Goal: Task Accomplishment & Management: Manage account settings

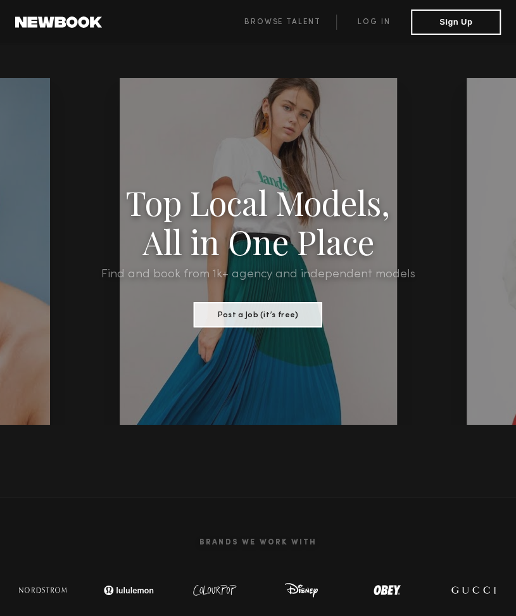
click at [415, 112] on div at bounding box center [258, 251] width 347 height 347
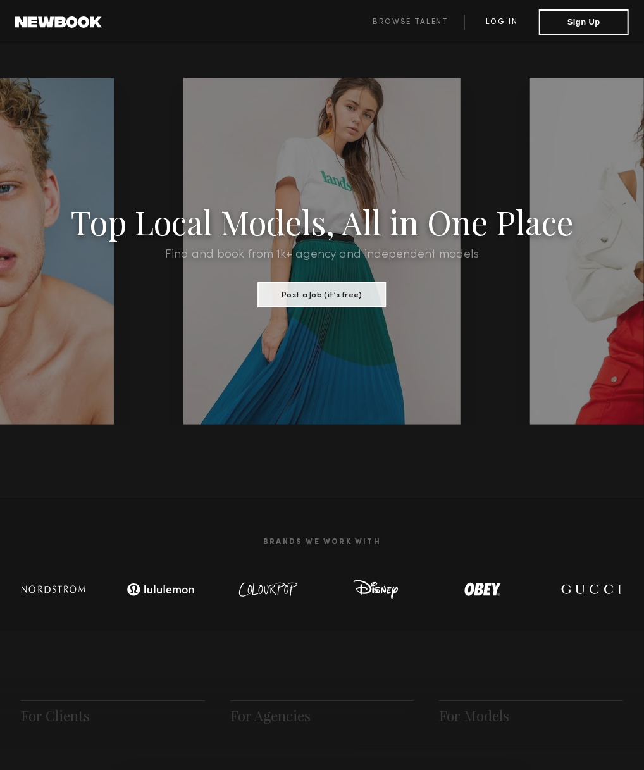
click at [518, 17] on link "Log in" at bounding box center [501, 22] width 75 height 15
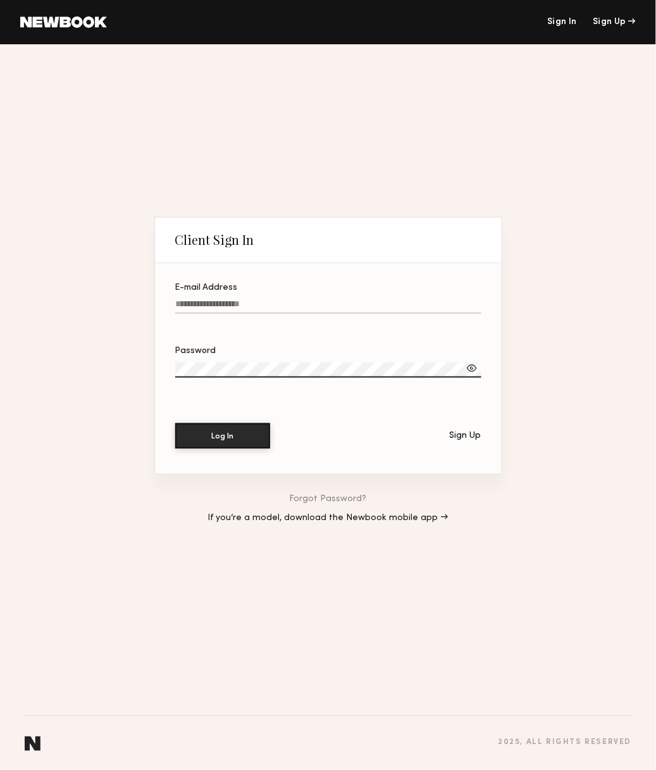
click at [268, 284] on div "E-mail Address" at bounding box center [328, 287] width 306 height 9
click at [268, 299] on input "E-mail Address" at bounding box center [328, 306] width 306 height 15
click at [255, 295] on label "E-mail Address Required" at bounding box center [328, 304] width 306 height 43
click at [255, 299] on input "E-mail Address Required" at bounding box center [328, 306] width 306 height 15
click at [255, 295] on label "E-mail Address Required" at bounding box center [328, 304] width 306 height 43
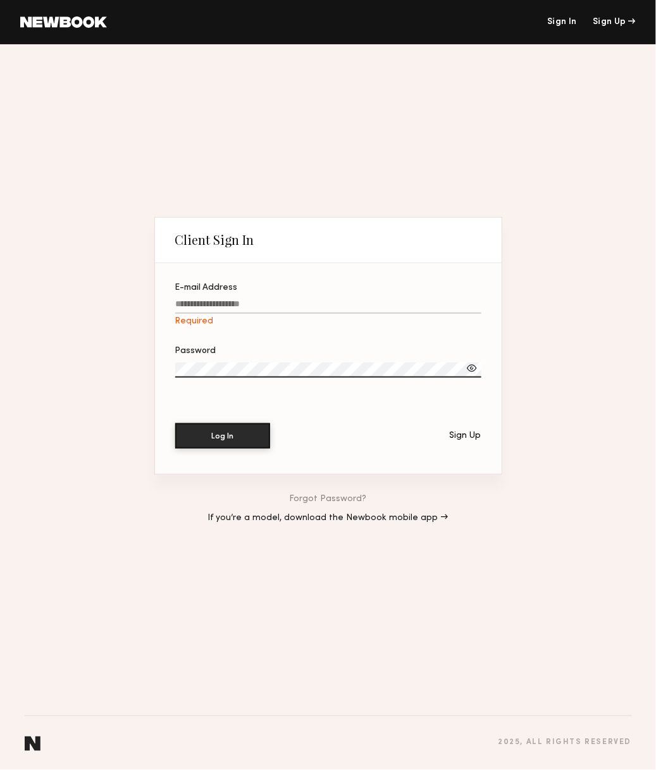
click at [255, 299] on input "E-mail Address Required" at bounding box center [328, 306] width 306 height 15
click at [234, 359] on label "Password" at bounding box center [328, 369] width 306 height 44
click at [179, 317] on div at bounding box center [328, 321] width 306 height 10
click at [179, 314] on input "**********" at bounding box center [328, 306] width 306 height 15
click at [192, 311] on input "**********" at bounding box center [328, 306] width 306 height 15
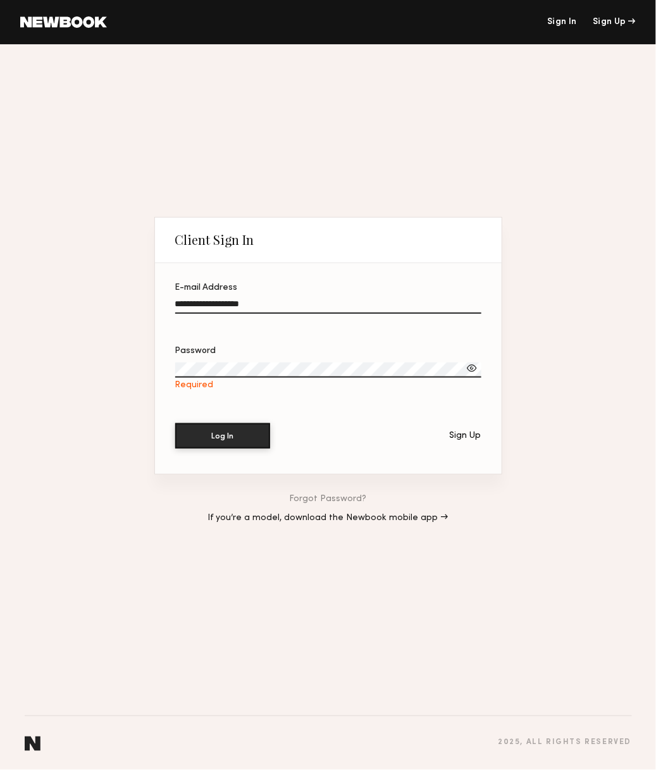
type input "**********"
click at [175, 423] on button "Log In" at bounding box center [222, 435] width 95 height 25
click at [473, 369] on div at bounding box center [472, 368] width 13 height 13
click at [424, 352] on div "Password" at bounding box center [328, 351] width 306 height 9
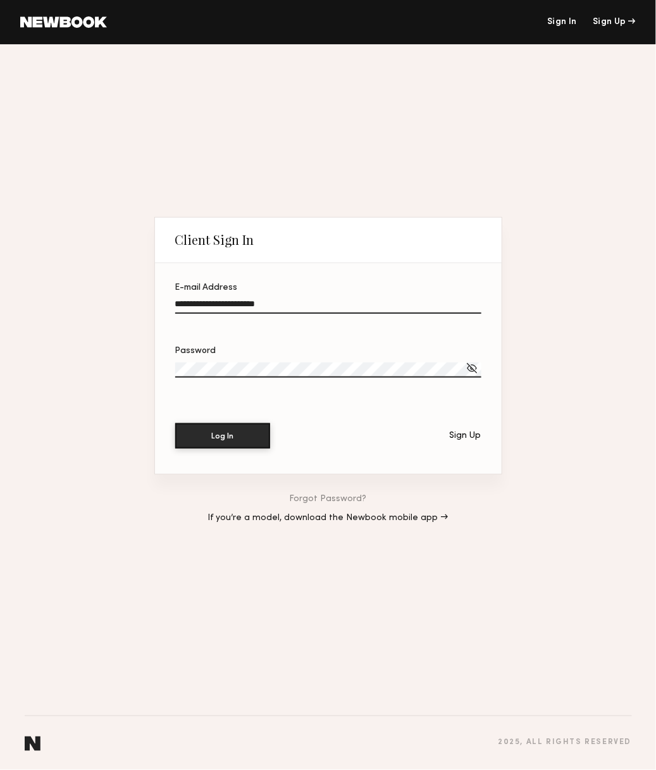
click at [424, 352] on div "Password" at bounding box center [328, 351] width 306 height 9
click at [424, 354] on div "Password" at bounding box center [328, 351] width 306 height 9
click at [175, 423] on button "Log In" at bounding box center [222, 435] width 95 height 25
click at [228, 441] on button "Log In" at bounding box center [222, 435] width 95 height 25
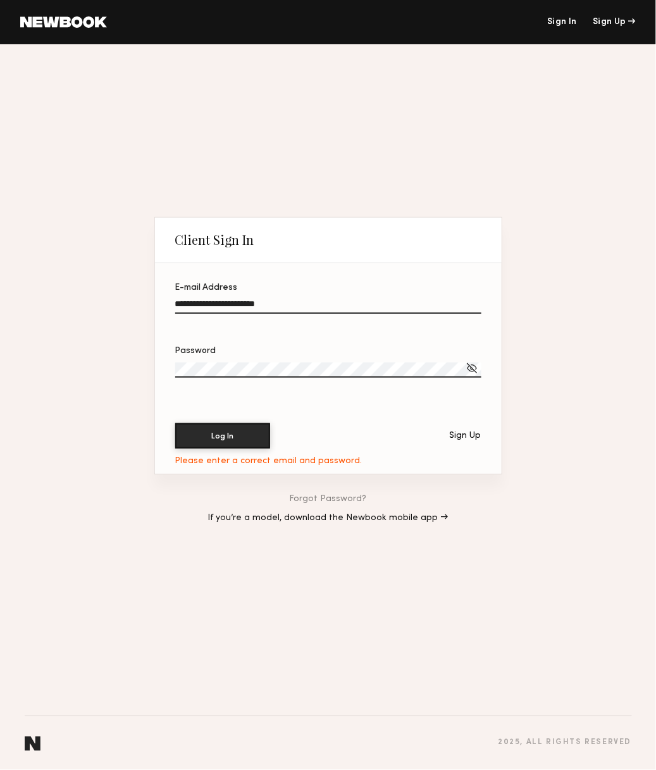
click at [242, 390] on div "Password" at bounding box center [328, 375] width 306 height 56
click at [175, 423] on button "Log In" at bounding box center [222, 435] width 95 height 25
click at [340, 496] on link "Forgot Password?" at bounding box center [328, 499] width 77 height 9
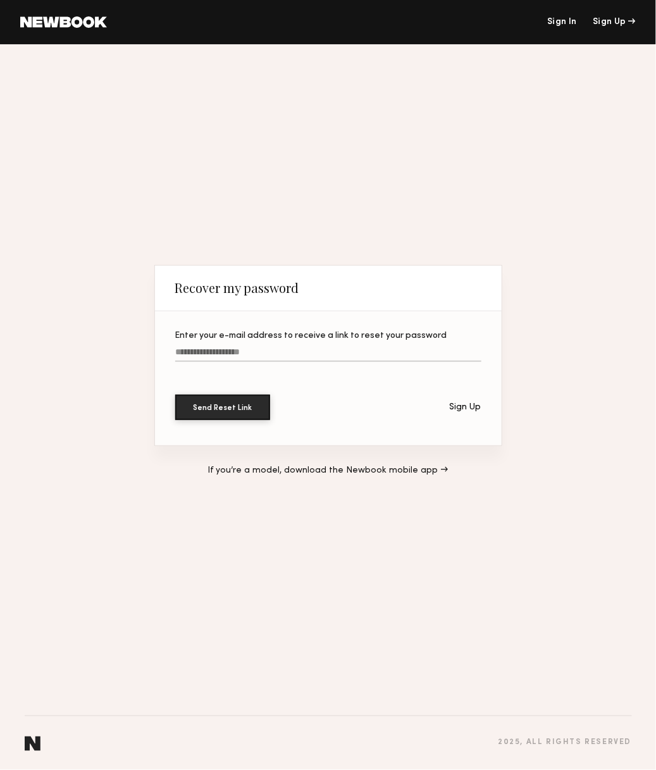
click at [285, 343] on label "Enter your e-mail address to receive a link to reset your password" at bounding box center [328, 353] width 306 height 43
click at [285, 347] on input "Enter your e-mail address to receive a link to reset your password" at bounding box center [328, 354] width 306 height 15
type input "**********"
click at [175, 395] on button "Send Reset Link" at bounding box center [222, 407] width 95 height 25
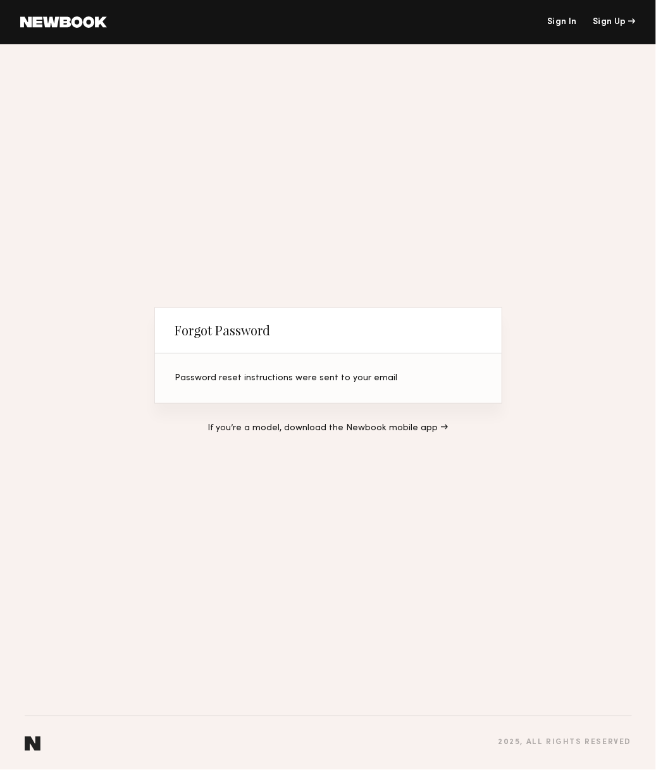
click at [311, 326] on header "Forgot Password" at bounding box center [328, 331] width 347 height 46
click at [294, 182] on div "Forgot Password Password reset instructions were sent to your email If you’re a…" at bounding box center [328, 379] width 348 height 651
click at [159, 178] on div "Forgot Password Password reset instructions were sent to your email If you’re a…" at bounding box center [328, 379] width 348 height 651
click at [413, 308] on header "Forgot Password" at bounding box center [328, 331] width 347 height 46
drag, startPoint x: 354, startPoint y: 257, endPoint x: 482, endPoint y: 445, distance: 227.6
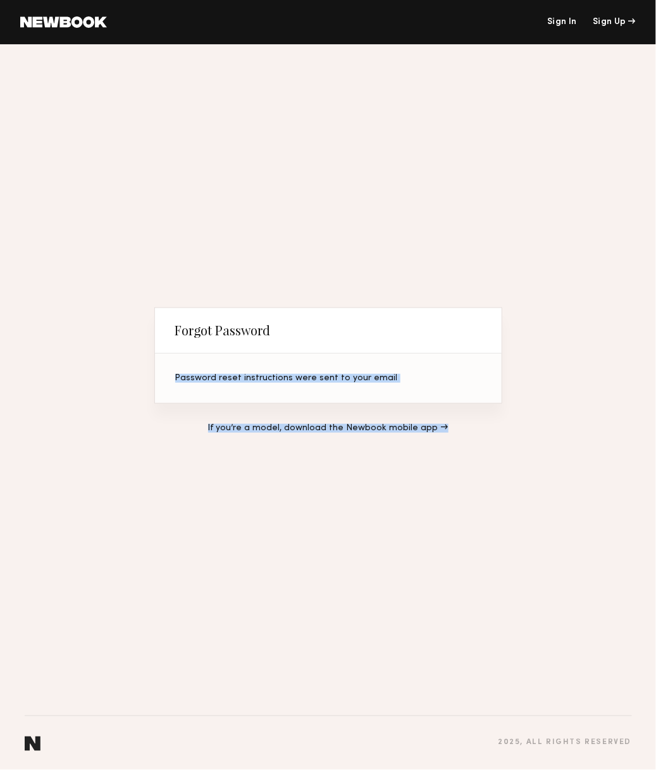
click at [482, 445] on div "Forgot Password Password reset instructions were sent to your email If you’re a…" at bounding box center [328, 379] width 348 height 651
click at [482, 445] on div "If you’re a model, download the Newbook mobile app →" at bounding box center [328, 428] width 348 height 49
drag, startPoint x: 482, startPoint y: 445, endPoint x: 52, endPoint y: 215, distance: 487.7
click at [52, 215] on div "Forgot Password Password reset instructions were sent to your email If you’re a…" at bounding box center [328, 407] width 656 height 726
click at [59, 217] on div "Forgot Password Password reset instructions were sent to your email If you’re a…" at bounding box center [328, 407] width 656 height 726
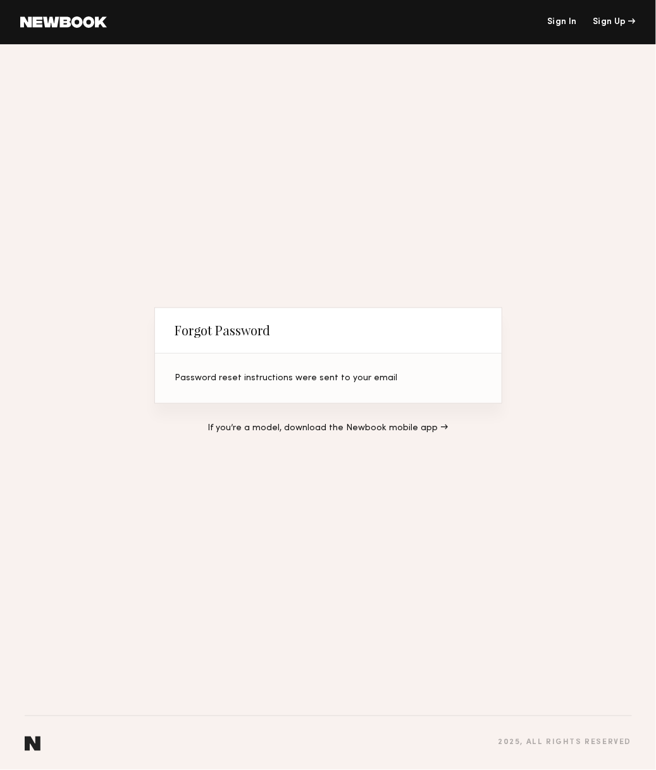
click at [498, 218] on div "Forgot Password Password reset instructions were sent to your email If you’re a…" at bounding box center [328, 379] width 348 height 651
drag, startPoint x: 517, startPoint y: 234, endPoint x: 475, endPoint y: 452, distance: 221.7
click at [475, 452] on div "Forgot Password Password reset instructions were sent to your email If you’re a…" at bounding box center [328, 407] width 656 height 726
click at [475, 452] on div "If you’re a model, download the Newbook mobile app →" at bounding box center [328, 428] width 348 height 49
drag, startPoint x: 475, startPoint y: 452, endPoint x: 462, endPoint y: 153, distance: 298.9
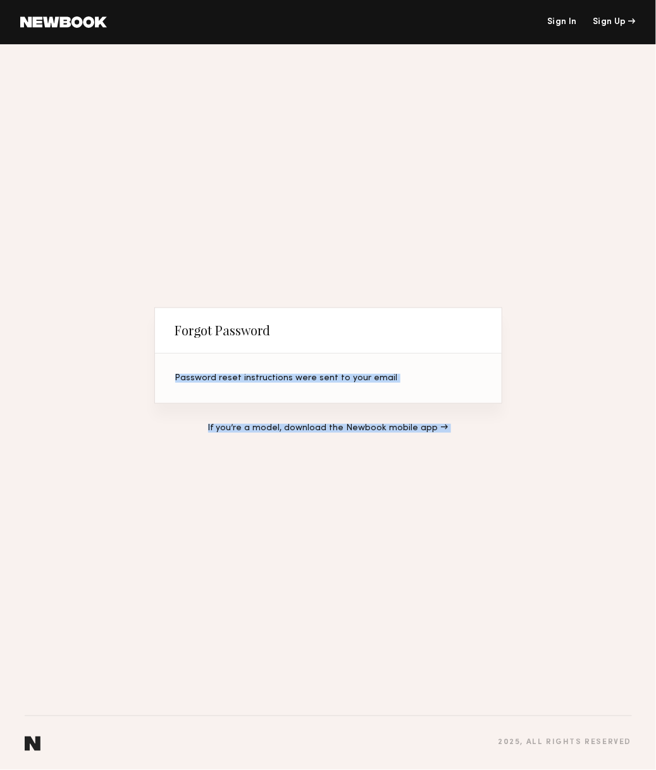
click at [462, 153] on div "Forgot Password Password reset instructions were sent to your email If you’re a…" at bounding box center [328, 379] width 348 height 651
drag, startPoint x: 462, startPoint y: 153, endPoint x: 515, endPoint y: 463, distance: 314.5
click at [515, 463] on div "Forgot Password Password reset instructions were sent to your email If you’re a…" at bounding box center [328, 407] width 656 height 726
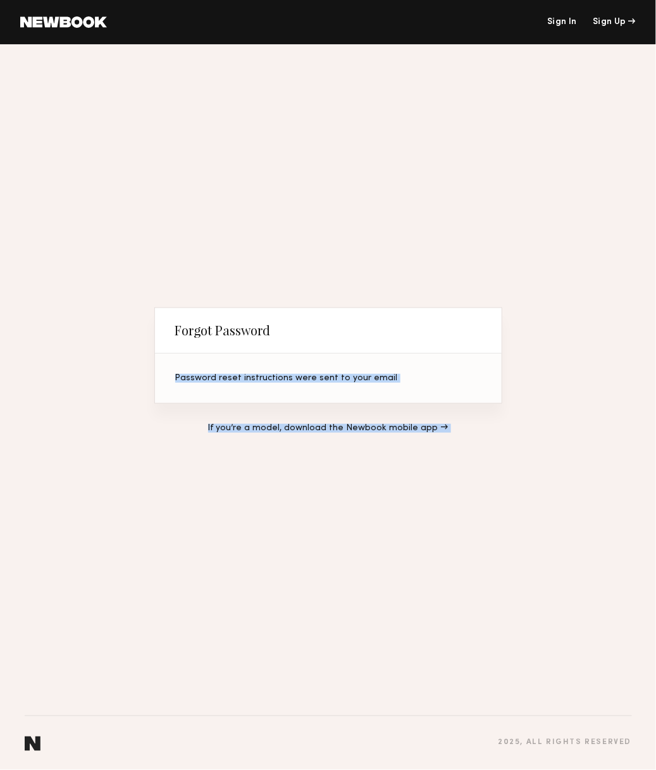
drag, startPoint x: 515, startPoint y: 463, endPoint x: 439, endPoint y: 207, distance: 267.2
click at [439, 207] on div "Forgot Password Password reset instructions were sent to your email If you’re a…" at bounding box center [328, 407] width 656 height 726
click at [439, 207] on div "Forgot Password Password reset instructions were sent to your email If you’re a…" at bounding box center [328, 379] width 348 height 651
drag, startPoint x: 439, startPoint y: 207, endPoint x: 539, endPoint y: 513, distance: 322.1
click at [524, 513] on div "Forgot Password Password reset instructions were sent to your email If you’re a…" at bounding box center [328, 407] width 656 height 726
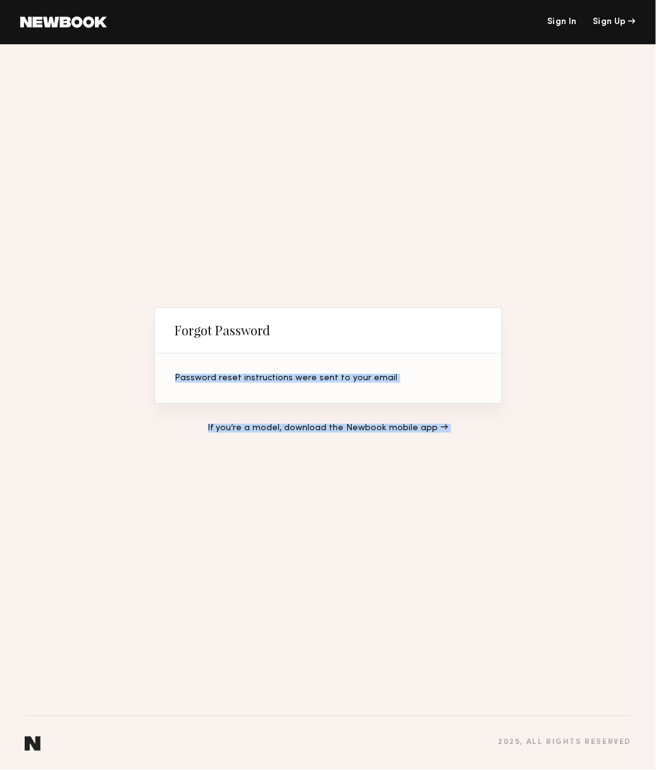
click at [524, 513] on div "Forgot Password Password reset instructions were sent to your email If you’re a…" at bounding box center [328, 407] width 656 height 726
drag, startPoint x: 539, startPoint y: 513, endPoint x: 493, endPoint y: 204, distance: 312.7
click at [493, 204] on div "Forgot Password Password reset instructions were sent to your email If you’re a…" at bounding box center [328, 407] width 656 height 726
click at [493, 204] on div "Forgot Password Password reset instructions were sent to your email If you’re a…" at bounding box center [328, 379] width 348 height 651
drag, startPoint x: 493, startPoint y: 204, endPoint x: 551, endPoint y: 510, distance: 311.6
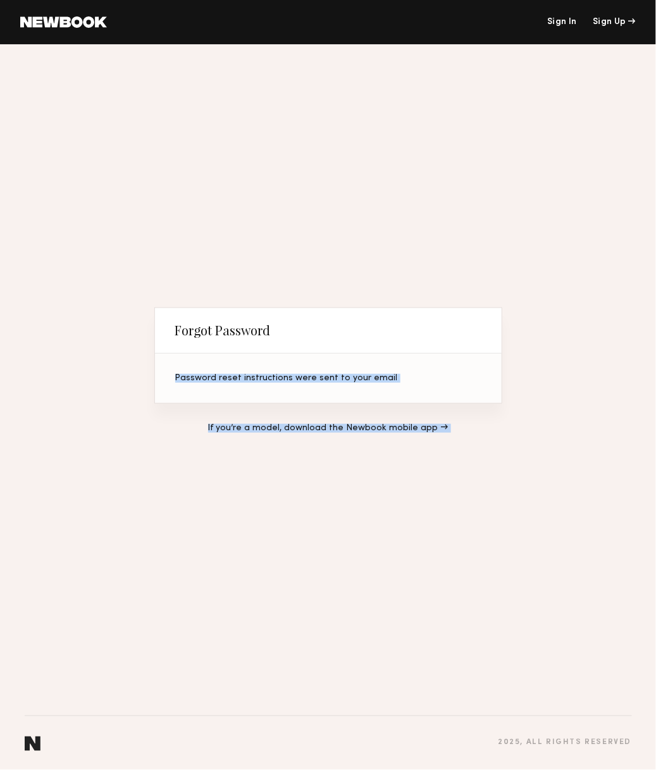
click at [524, 510] on div "Forgot Password Password reset instructions were sent to your email If you’re a…" at bounding box center [328, 407] width 656 height 726
drag, startPoint x: 551, startPoint y: 510, endPoint x: 512, endPoint y: 225, distance: 287.4
click at [512, 225] on div "Forgot Password Password reset instructions were sent to your email If you’re a…" at bounding box center [328, 407] width 656 height 726
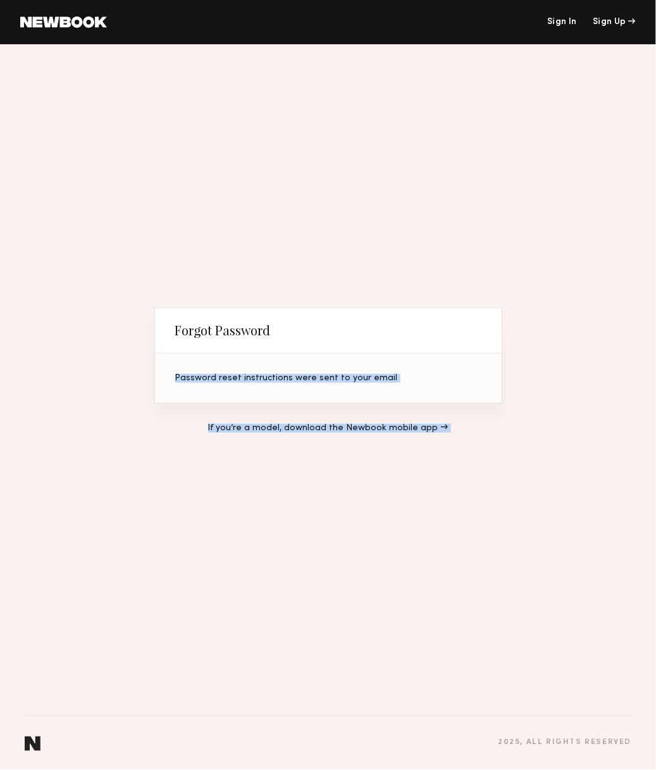
drag, startPoint x: 512, startPoint y: 225, endPoint x: 581, endPoint y: 489, distance: 272.8
click at [524, 489] on div "Forgot Password Password reset instructions were sent to your email If you’re a…" at bounding box center [328, 407] width 656 height 726
drag, startPoint x: 581, startPoint y: 489, endPoint x: 500, endPoint y: 209, distance: 291.3
click at [500, 209] on div "Forgot Password Password reset instructions were sent to your email If you’re a…" at bounding box center [328, 407] width 656 height 726
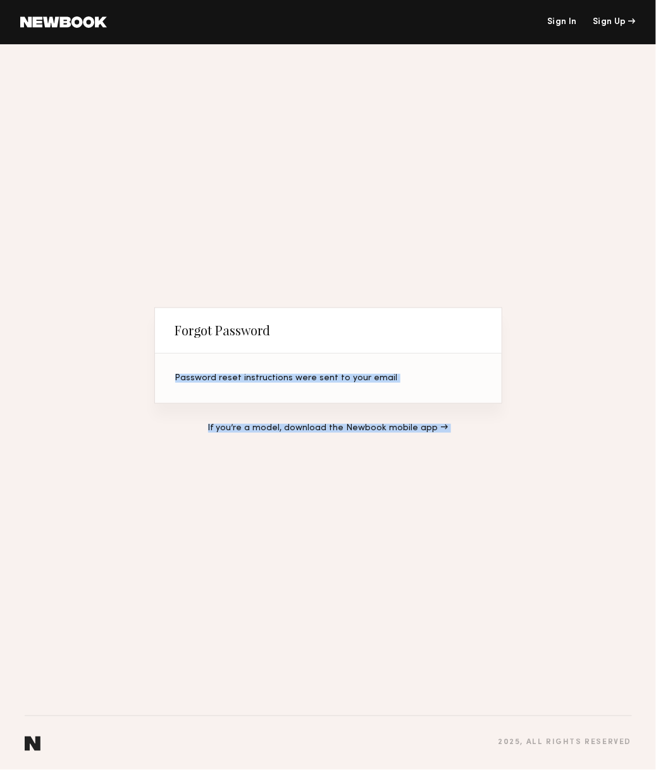
click at [500, 209] on div "Forgot Password Password reset instructions were sent to your email If you’re a…" at bounding box center [328, 379] width 348 height 651
click at [524, 23] on link "Sign In" at bounding box center [561, 22] width 29 height 9
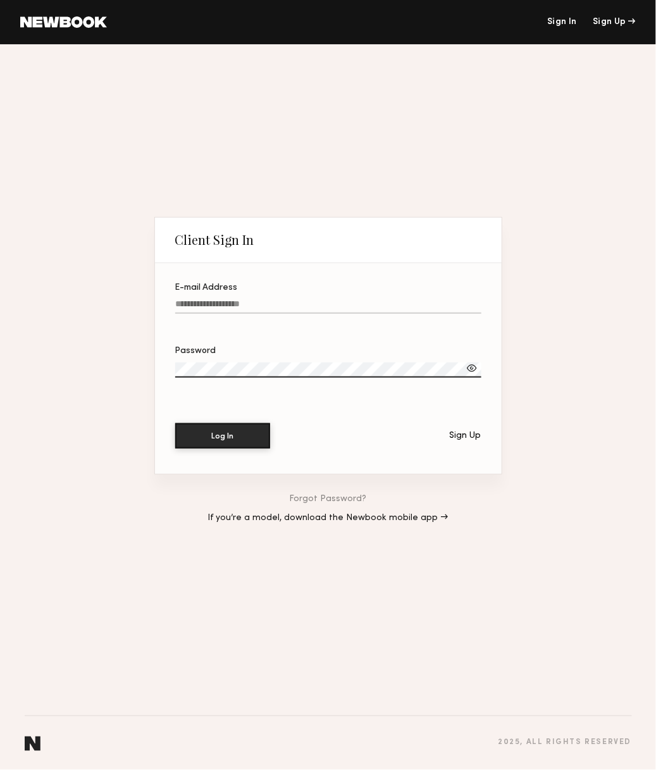
click at [39, 242] on div "Client Sign In E-mail Address Password Log In Sign Up Forgot Password? If you’r…" at bounding box center [328, 407] width 656 height 726
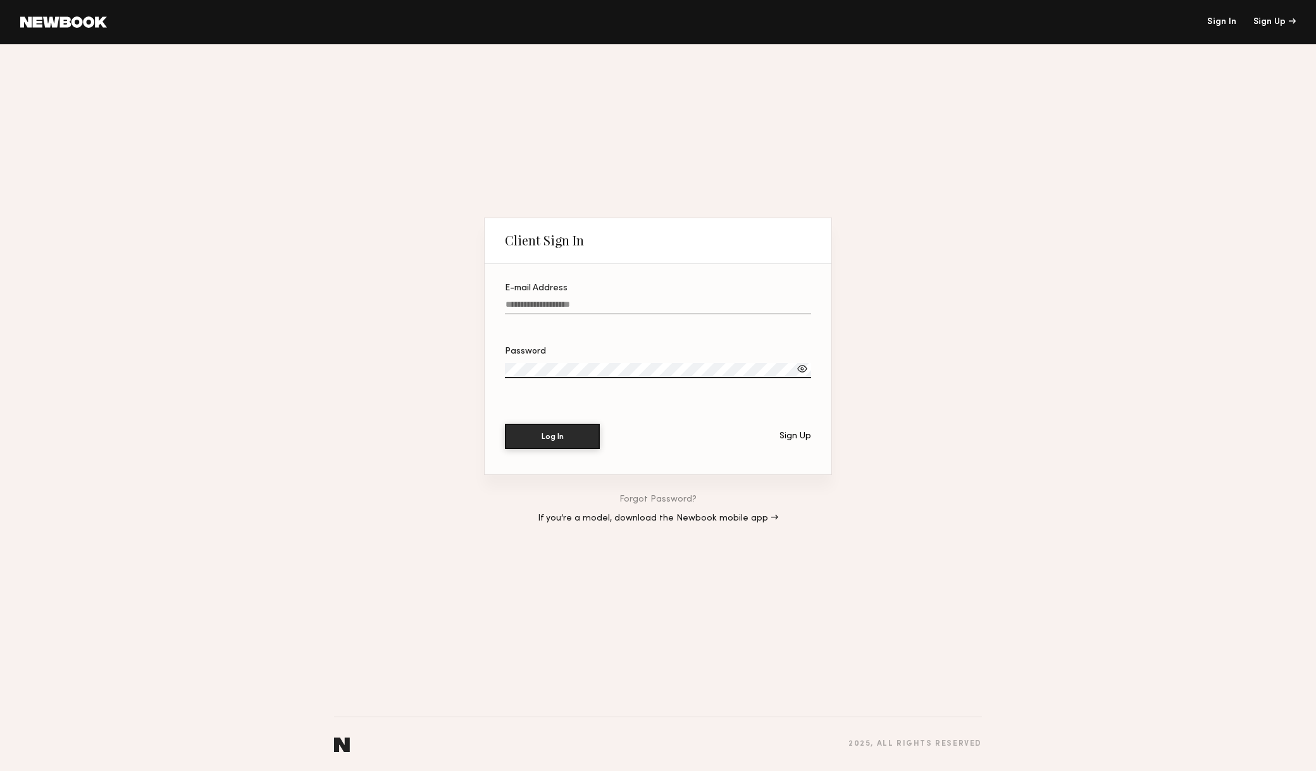
click at [435, 245] on div "Client Sign In E-mail Address Password Log In Sign Up Forgot Password? If you’r…" at bounding box center [658, 407] width 1316 height 727
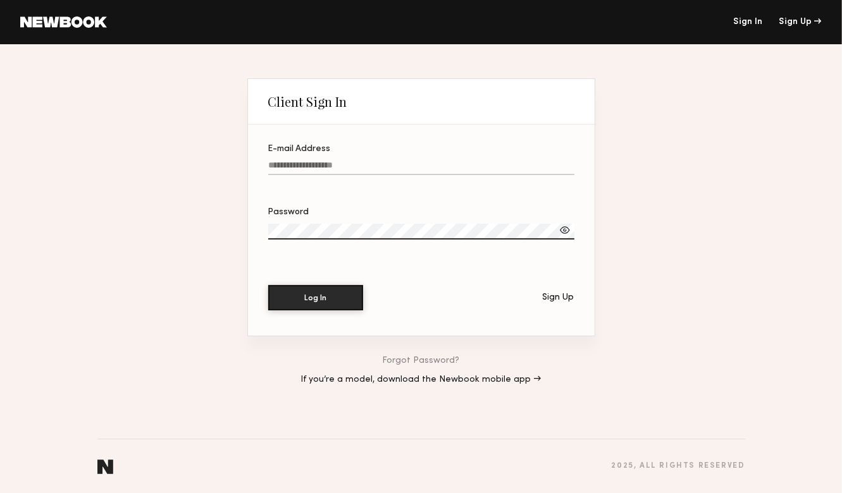
click at [524, 18] on link "Sign In" at bounding box center [747, 22] width 29 height 9
click at [524, 22] on link "Sign In" at bounding box center [747, 22] width 29 height 9
click at [396, 155] on label "E-mail Address" at bounding box center [421, 166] width 306 height 43
click at [396, 161] on input "E-mail Address" at bounding box center [421, 168] width 306 height 15
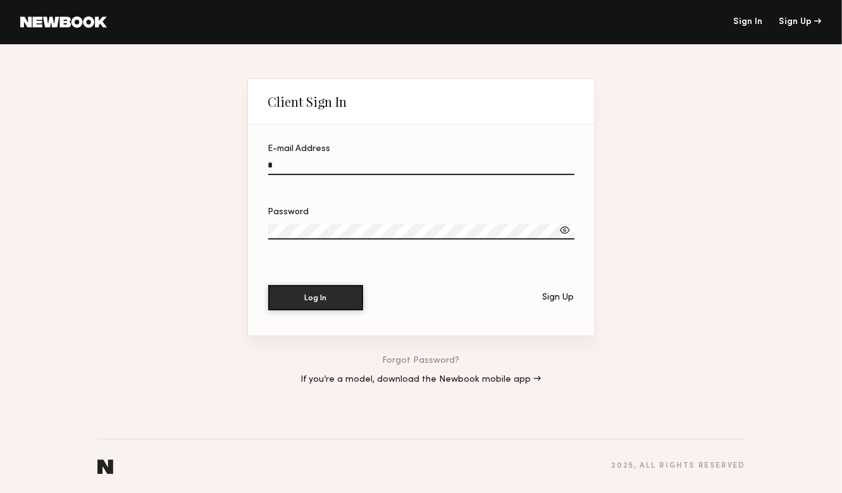
type input "**********"
click at [420, 368] on div "Forgot Password? If you’re a model, download the Newbook mobile app →" at bounding box center [421, 371] width 348 height 68
click at [421, 363] on link "Forgot Password?" at bounding box center [421, 361] width 77 height 9
